Goal: Task Accomplishment & Management: Manage account settings

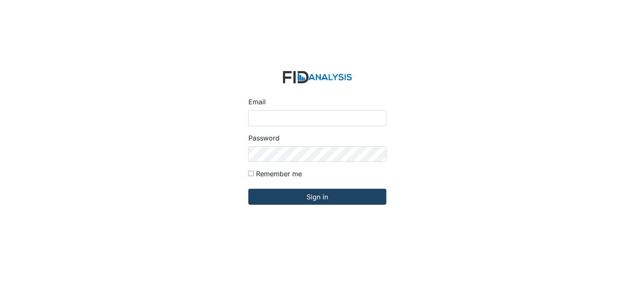
type input "[PERSON_NAME][EMAIL_ADDRESS][DOMAIN_NAME]"
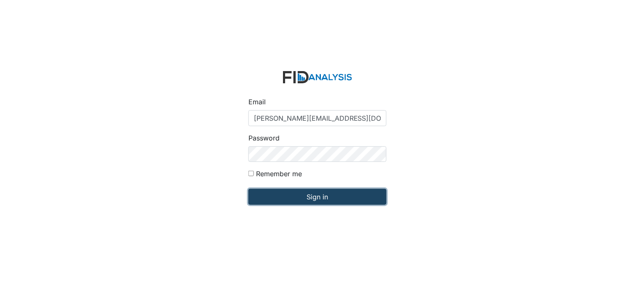
click at [314, 194] on input "Sign in" at bounding box center [318, 197] width 138 height 16
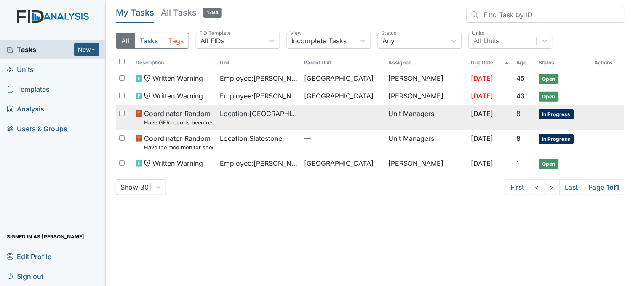
click at [225, 116] on span "Location : Beaufort Heights" at bounding box center [259, 114] width 78 height 10
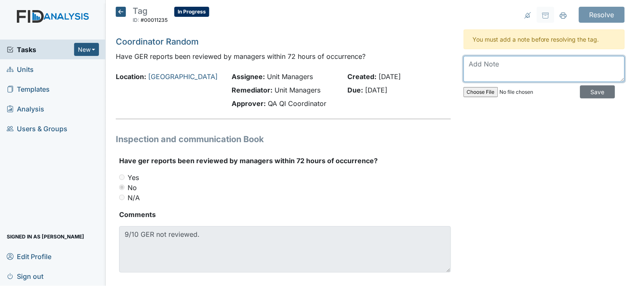
click at [484, 73] on textarea at bounding box center [544, 69] width 161 height 26
type textarea "reviewed GER 9/10"
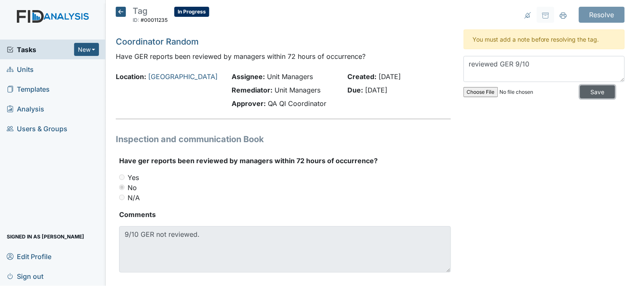
click at [584, 90] on input "Save" at bounding box center [597, 92] width 35 height 13
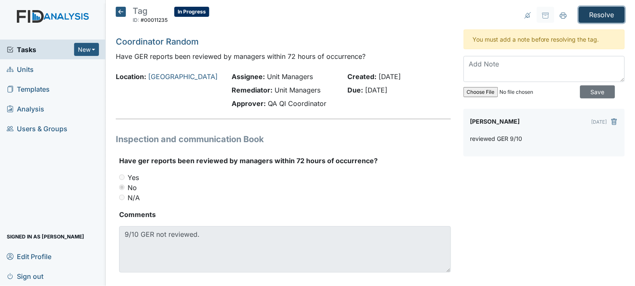
click at [592, 11] on input "Resolve" at bounding box center [602, 15] width 46 height 16
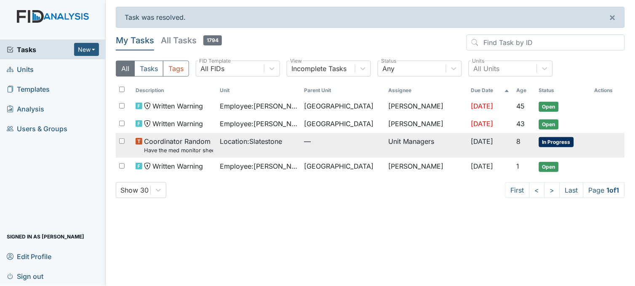
click at [273, 146] on span "Location : Slatestone" at bounding box center [251, 141] width 62 height 10
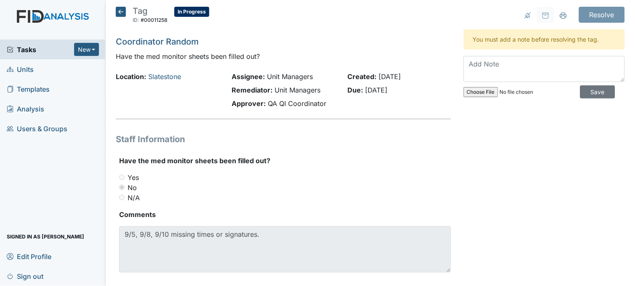
click at [123, 10] on icon at bounding box center [121, 12] width 10 height 10
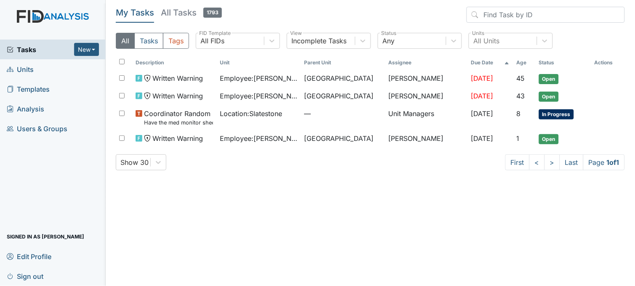
click at [30, 66] on span "Units" at bounding box center [20, 69] width 27 height 13
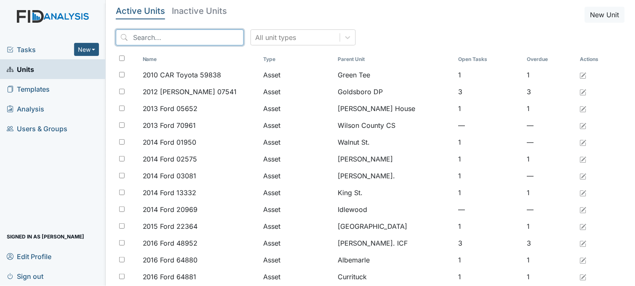
click at [188, 30] on input "search" at bounding box center [180, 37] width 128 height 16
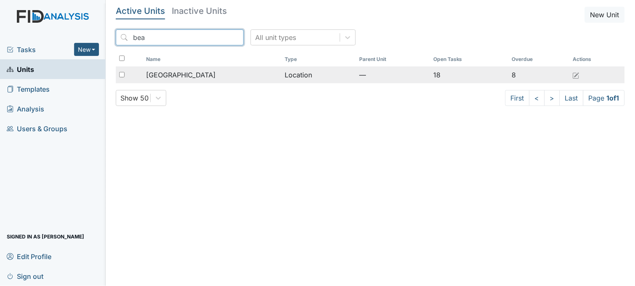
type input "bea"
click at [183, 69] on td "[GEOGRAPHIC_DATA]" at bounding box center [212, 75] width 139 height 17
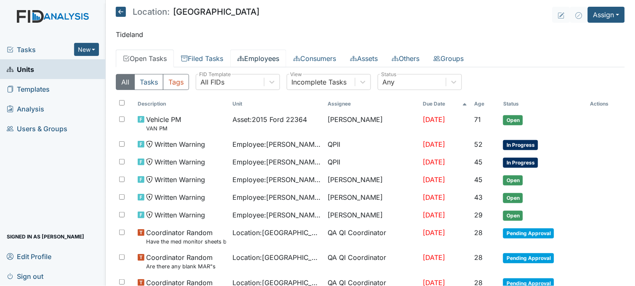
click at [256, 56] on link "Employees" at bounding box center [258, 59] width 56 height 18
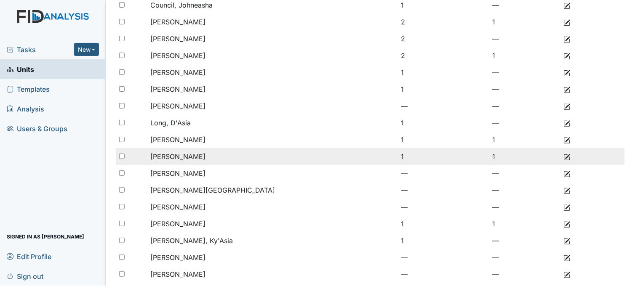
scroll to position [179, 0]
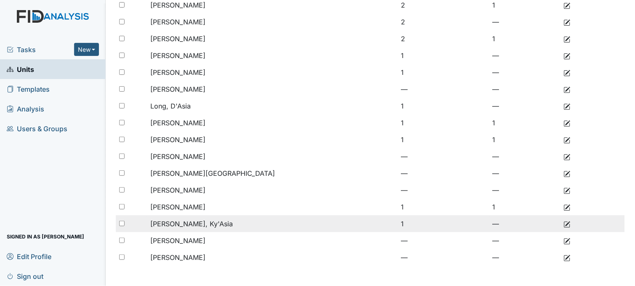
click at [404, 222] on td "1" at bounding box center [443, 224] width 91 height 17
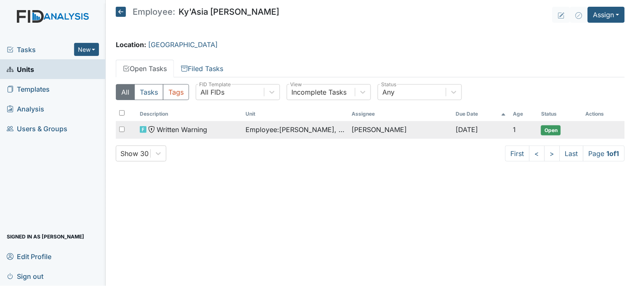
click at [278, 131] on span "Employee : Swain, Ky'Asia" at bounding box center [295, 130] width 99 height 10
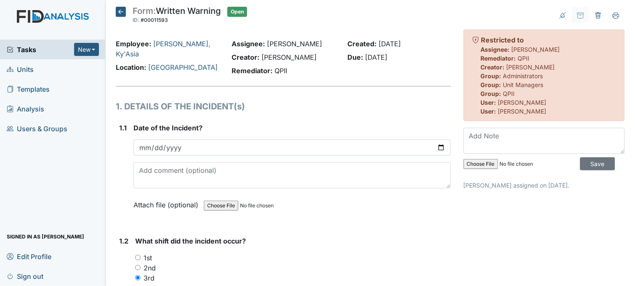
click at [117, 10] on icon at bounding box center [121, 12] width 10 height 10
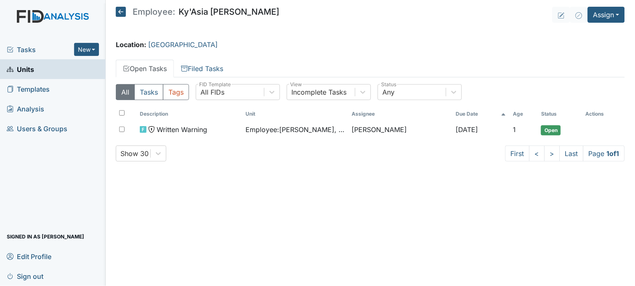
click at [31, 47] on span "Tasks" at bounding box center [40, 50] width 67 height 10
